Goal: Information Seeking & Learning: Learn about a topic

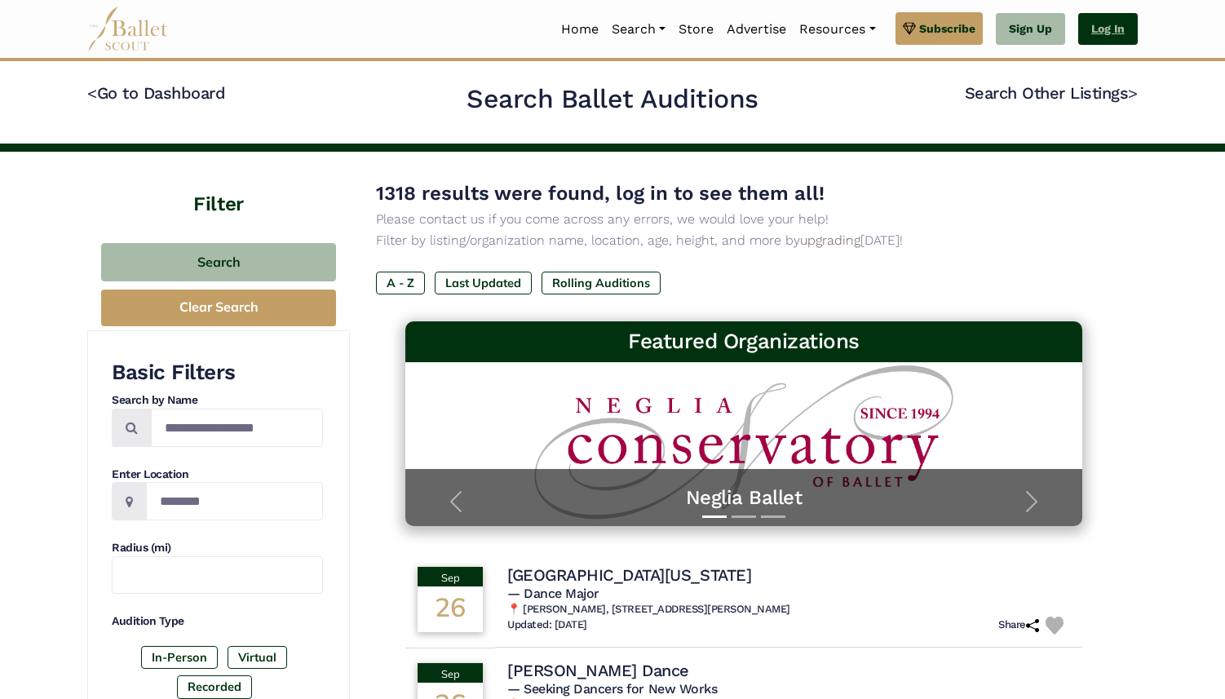
click at [1108, 24] on link "Log In" at bounding box center [1108, 29] width 60 height 33
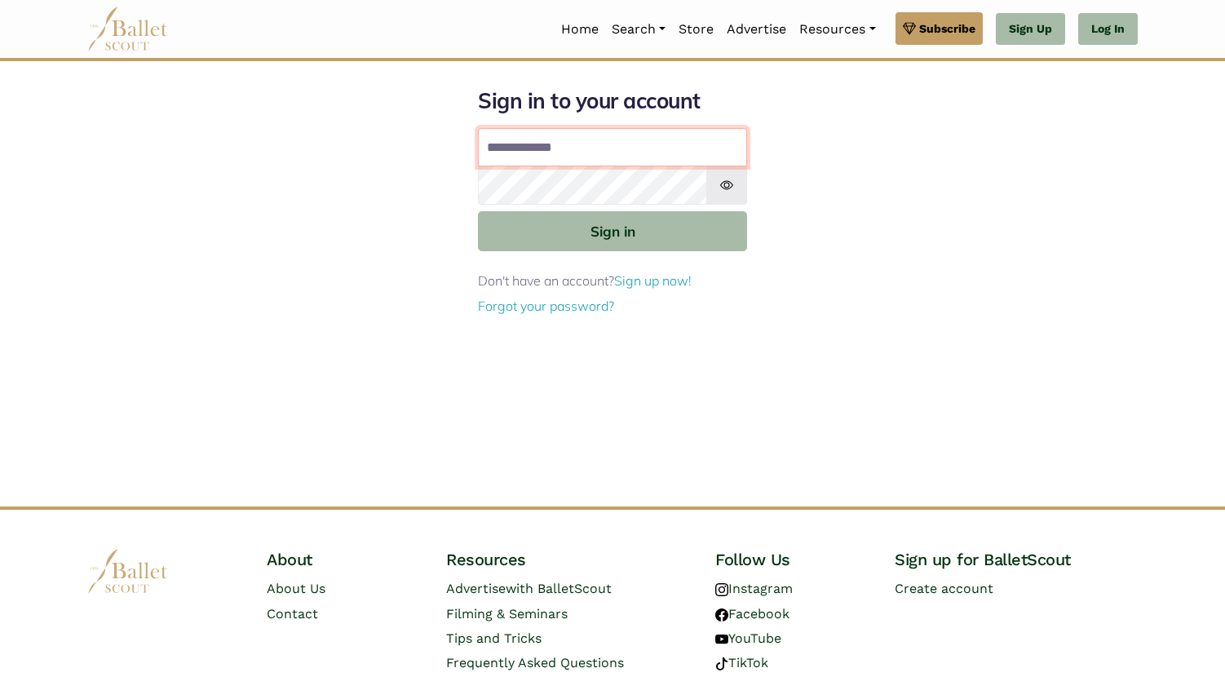
type input "**********"
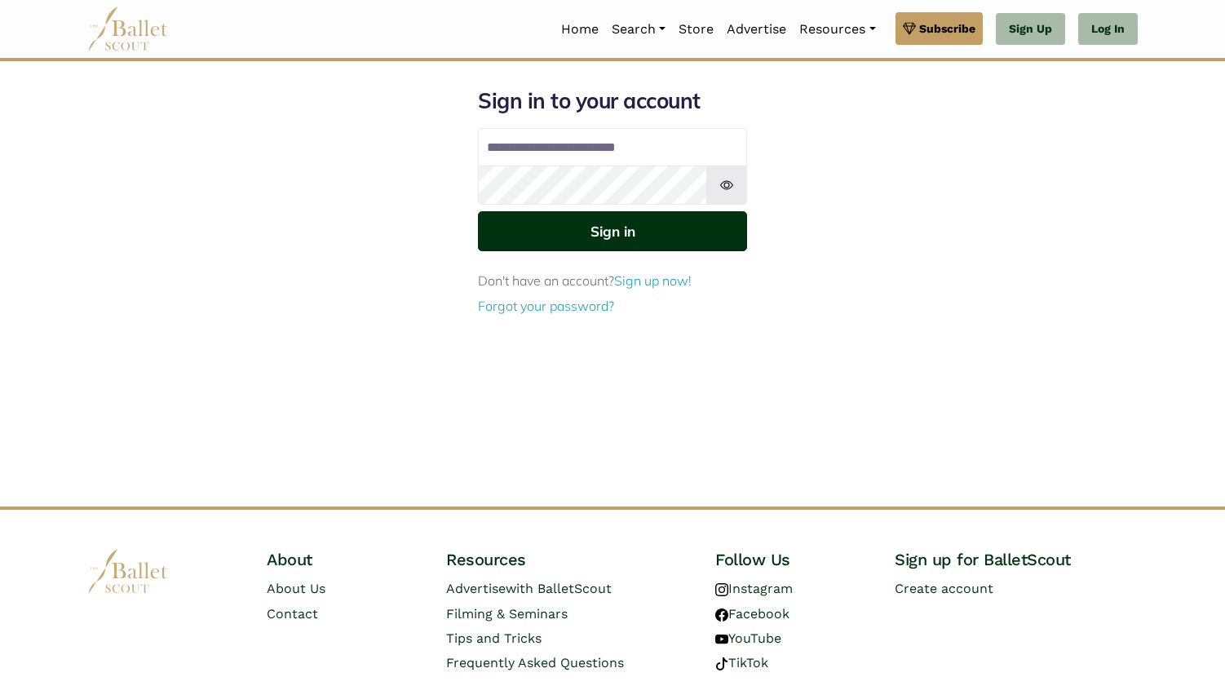
click at [662, 231] on button "Sign in" at bounding box center [612, 231] width 269 height 40
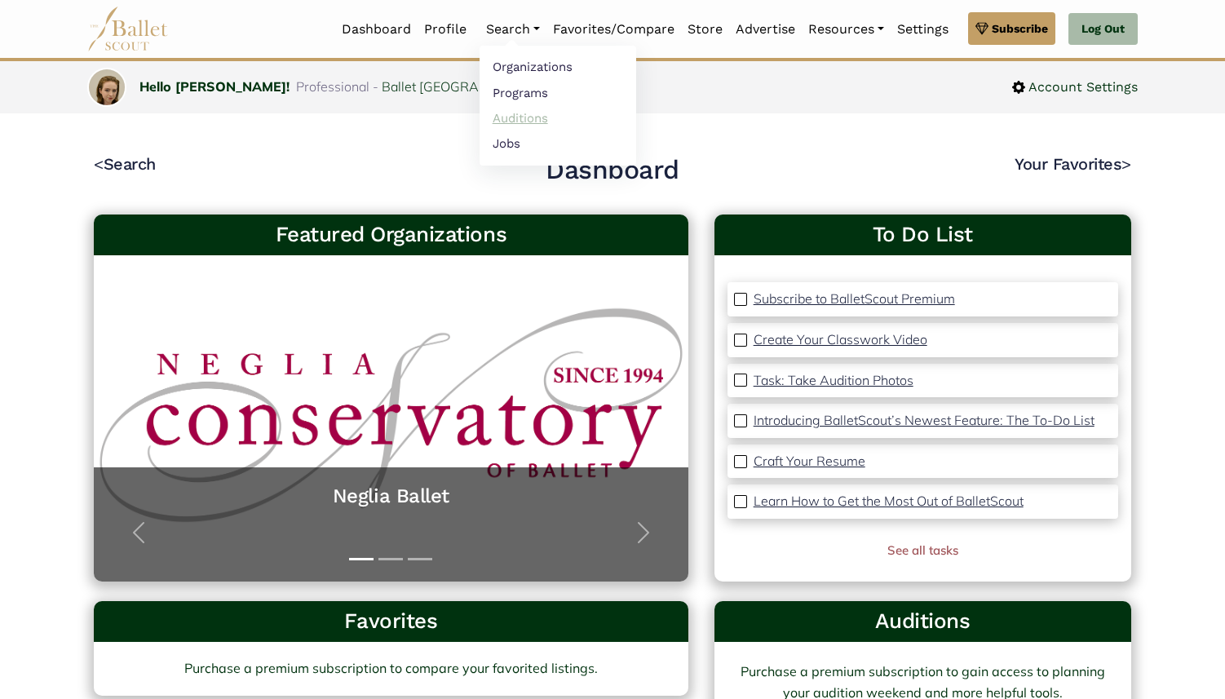
click at [503, 116] on link "Auditions" at bounding box center [557, 117] width 157 height 25
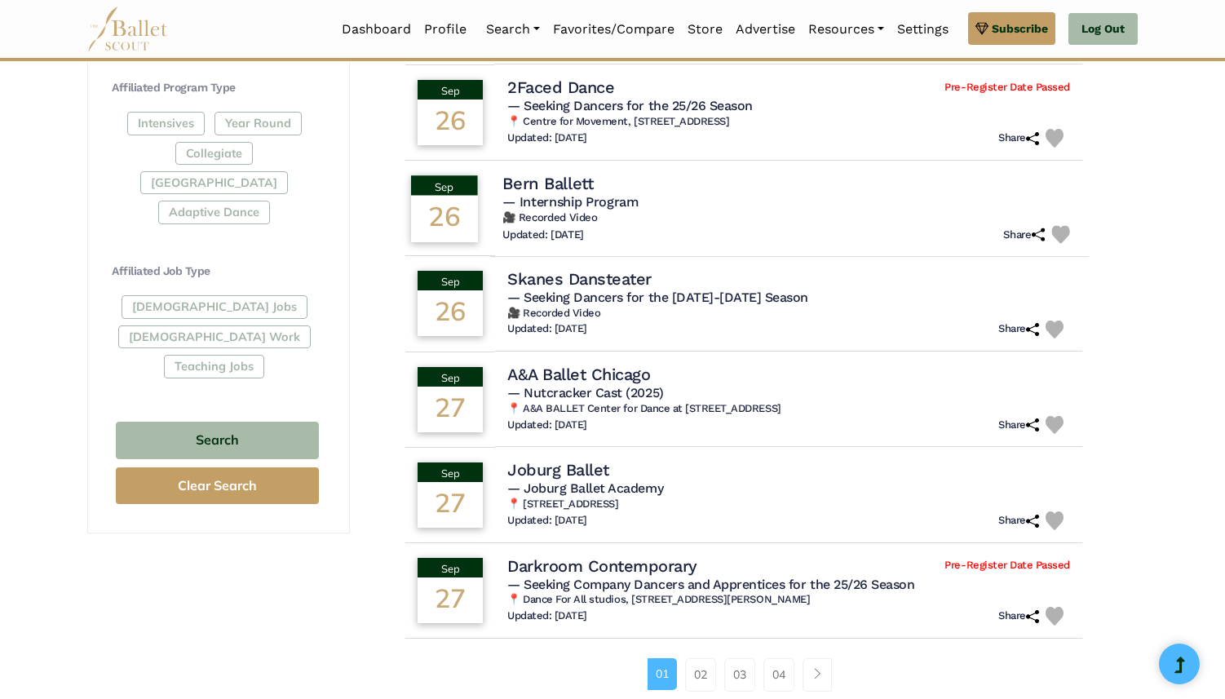
scroll to position [832, 0]
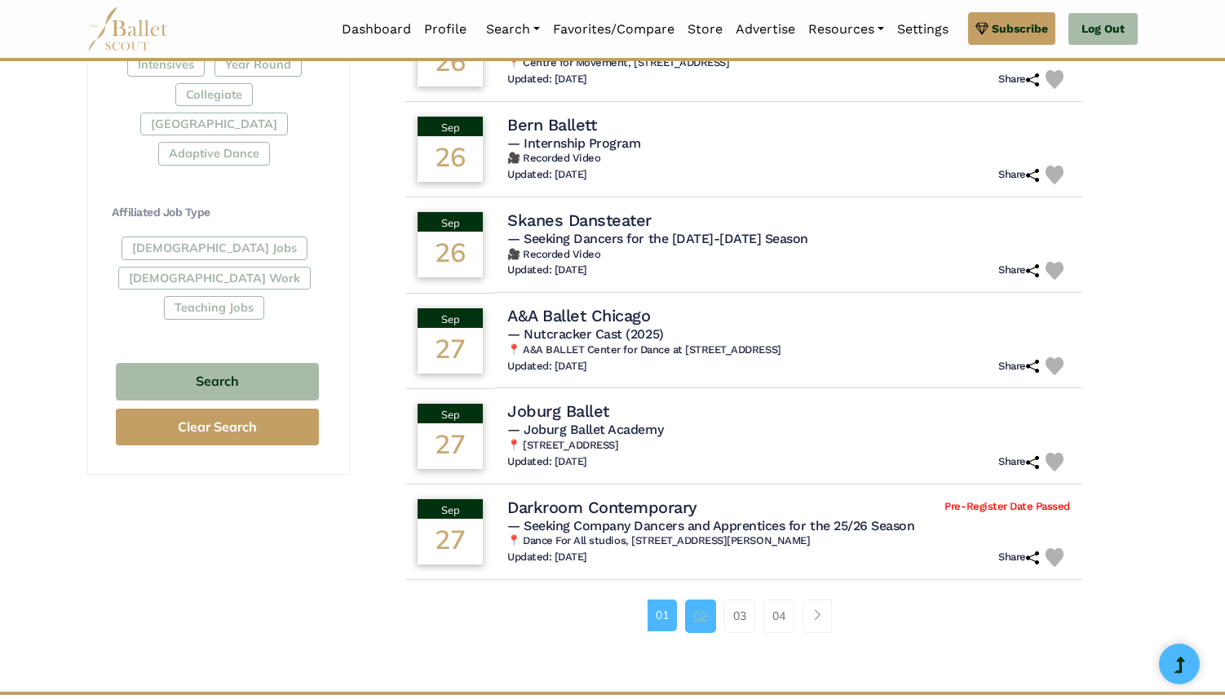
click at [685, 615] on link "02" at bounding box center [700, 615] width 31 height 33
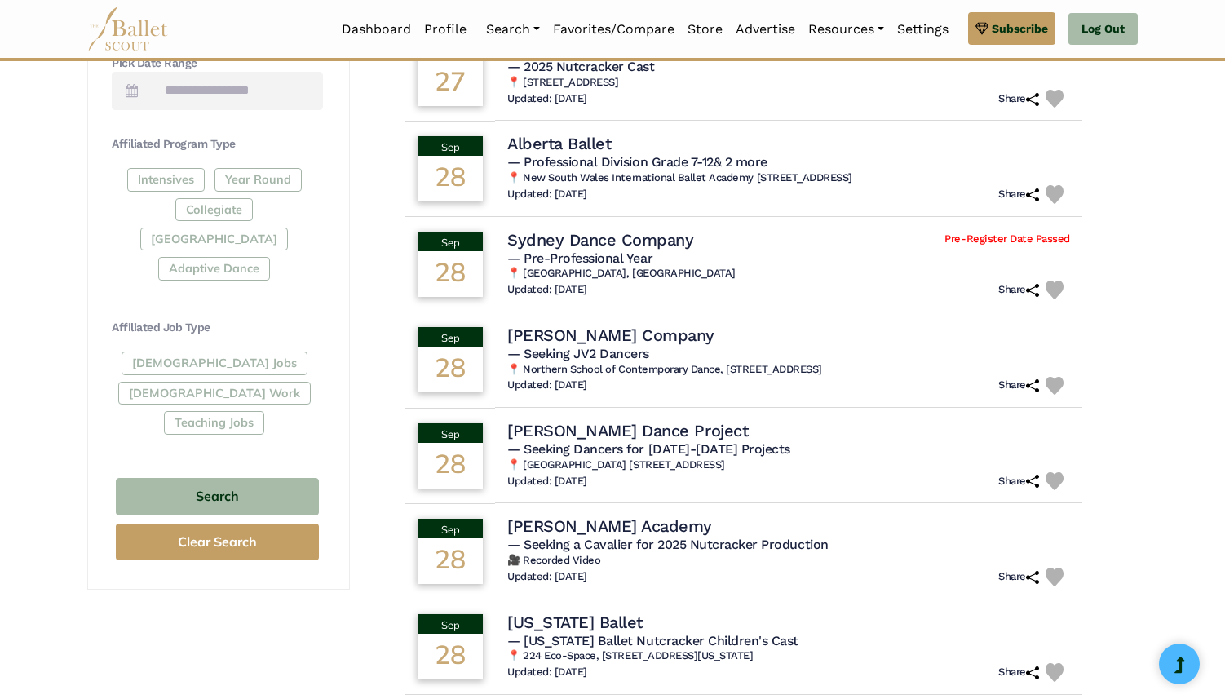
scroll to position [1057, 0]
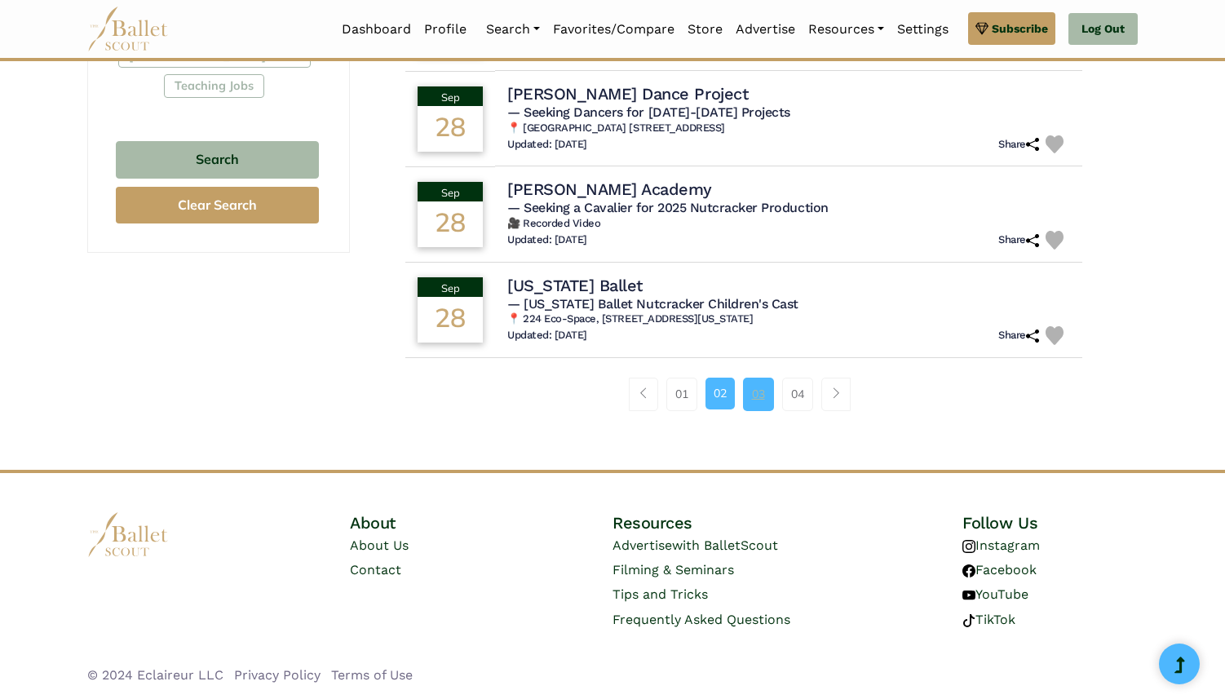
click at [758, 386] on link "03" at bounding box center [758, 393] width 31 height 33
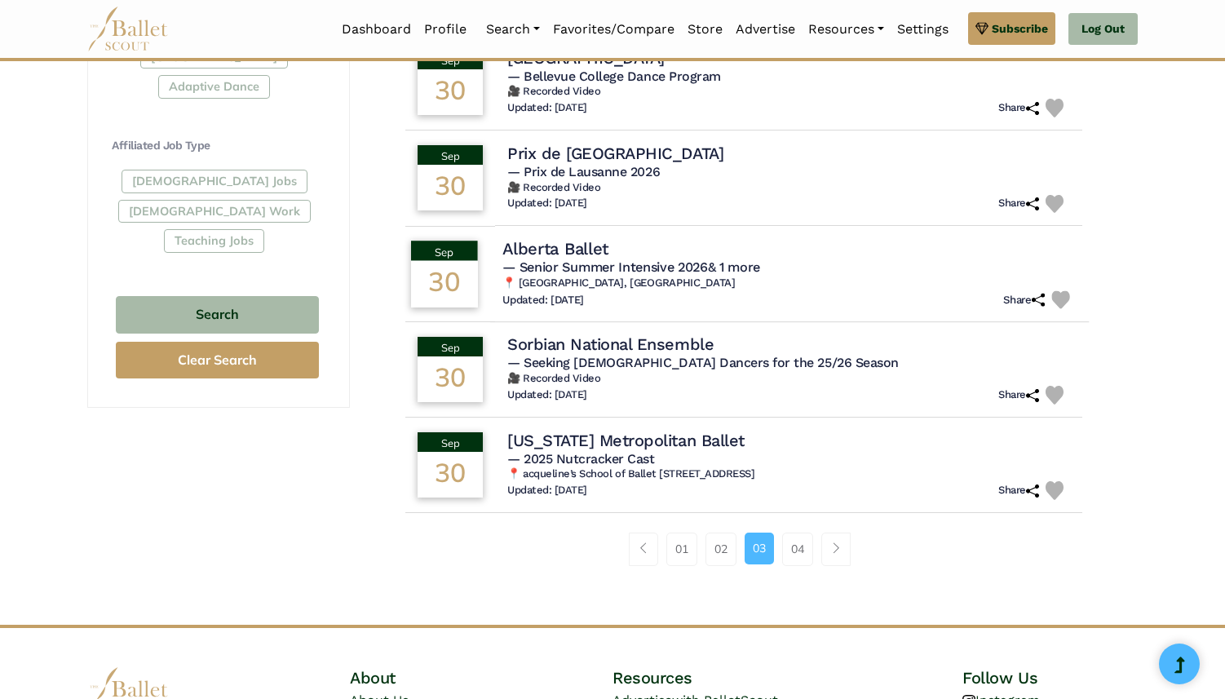
scroll to position [908, 0]
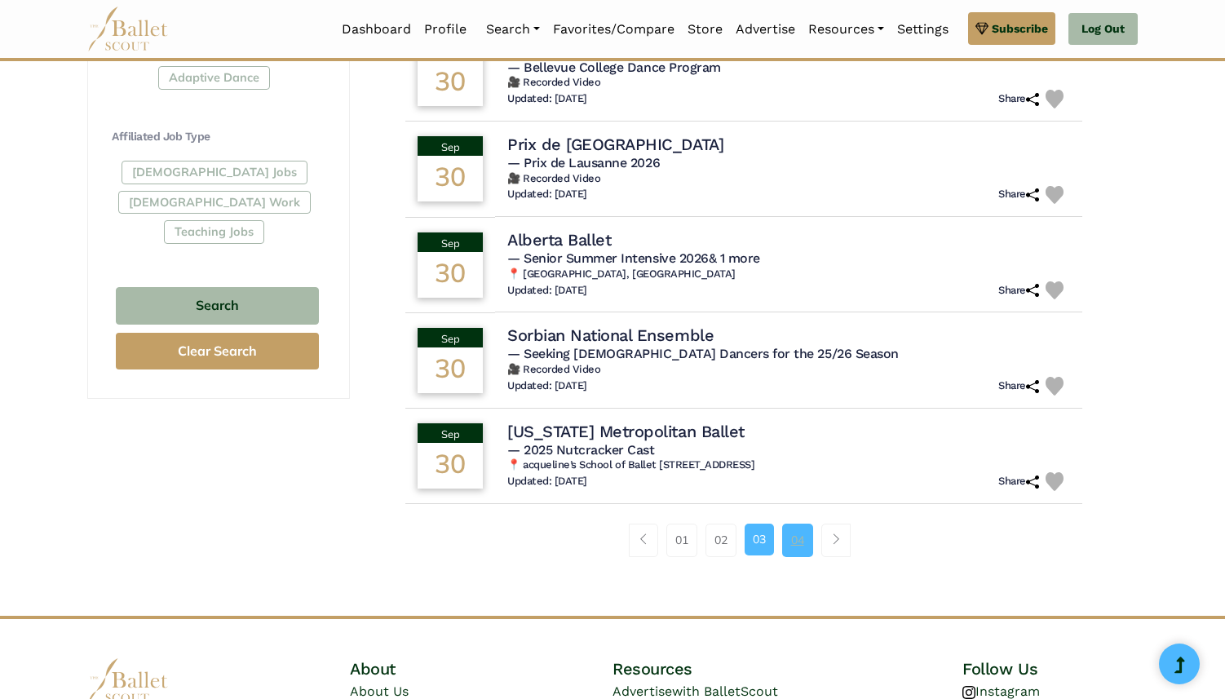
click at [795, 539] on link "04" at bounding box center [797, 539] width 31 height 33
